Goal: Task Accomplishment & Management: Use online tool/utility

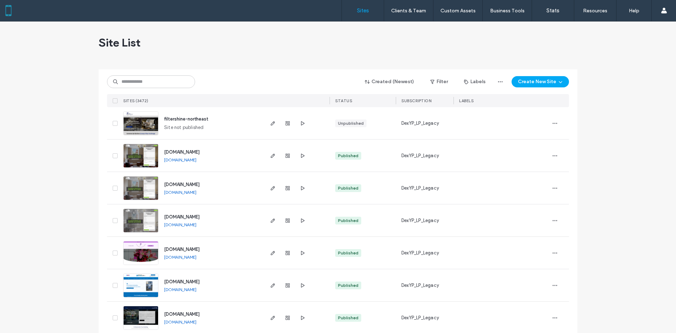
click at [142, 121] on img at bounding box center [141, 136] width 34 height 48
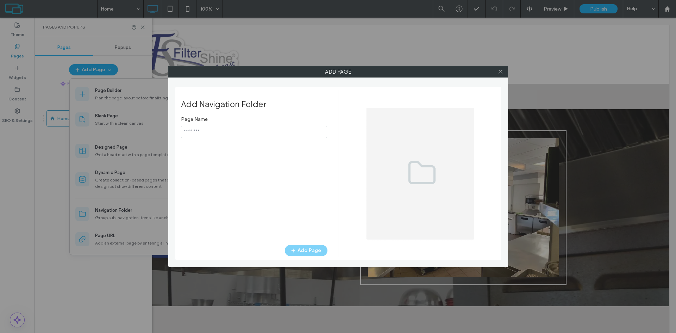
click at [199, 132] on input "notEmpty" at bounding box center [254, 132] width 146 height 12
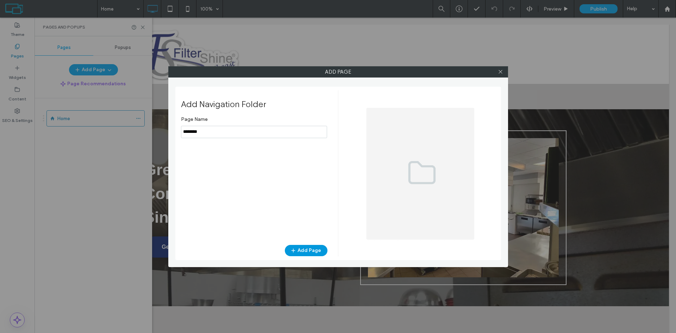
type input "********"
click at [304, 251] on button "Add Page" at bounding box center [306, 250] width 43 height 11
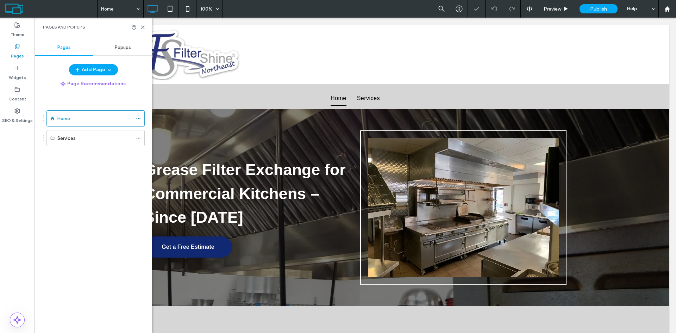
click at [78, 164] on div "Home Services" at bounding box center [97, 213] width 109 height 231
drag, startPoint x: 75, startPoint y: 115, endPoint x: 80, endPoint y: 140, distance: 24.9
drag, startPoint x: 63, startPoint y: 138, endPoint x: 94, endPoint y: 137, distance: 30.7
drag, startPoint x: 64, startPoint y: 142, endPoint x: 105, endPoint y: 139, distance: 40.6
drag, startPoint x: 74, startPoint y: 139, endPoint x: 70, endPoint y: 109, distance: 30.5
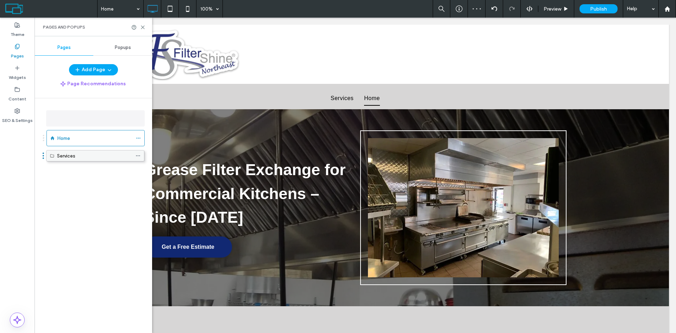
drag, startPoint x: 75, startPoint y: 114, endPoint x: 76, endPoint y: 153, distance: 38.4
drag, startPoint x: 78, startPoint y: 138, endPoint x: 77, endPoint y: 115, distance: 22.9
click at [134, 117] on div "Home" at bounding box center [95, 118] width 98 height 16
click at [137, 118] on icon at bounding box center [138, 118] width 5 height 5
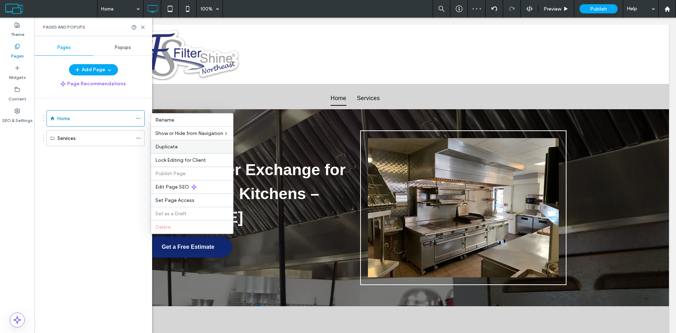
click at [181, 146] on label "Duplicate" at bounding box center [192, 147] width 74 height 6
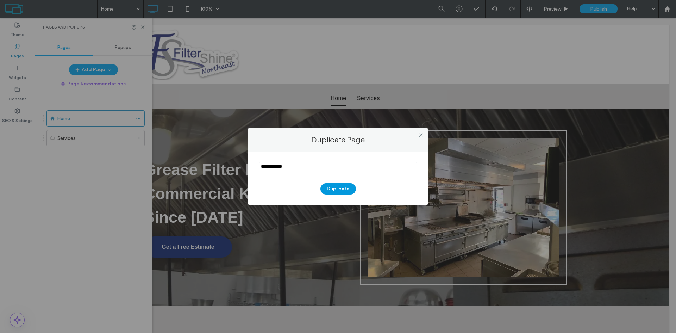
click at [336, 190] on button "Duplicate" at bounding box center [338, 188] width 36 height 11
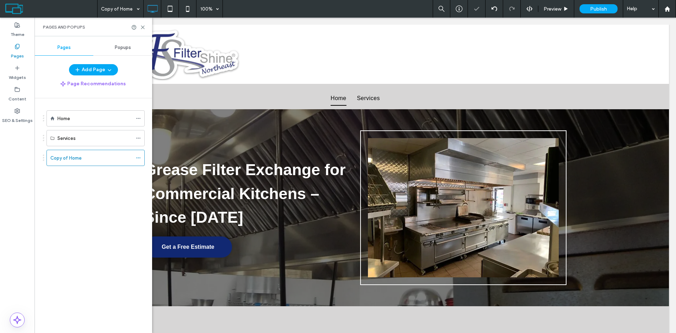
click at [66, 189] on div at bounding box center [338, 166] width 676 height 333
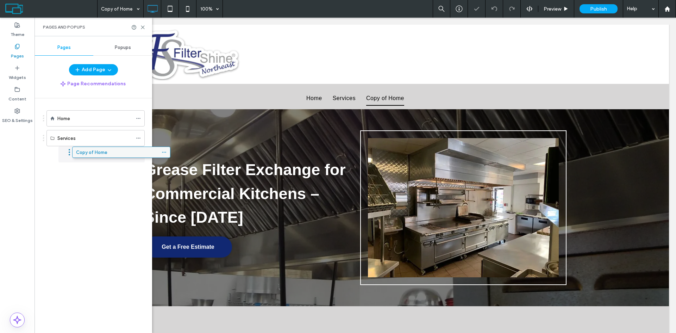
drag, startPoint x: 71, startPoint y: 158, endPoint x: 95, endPoint y: 155, distance: 24.8
